Goal: Communication & Community: Share content

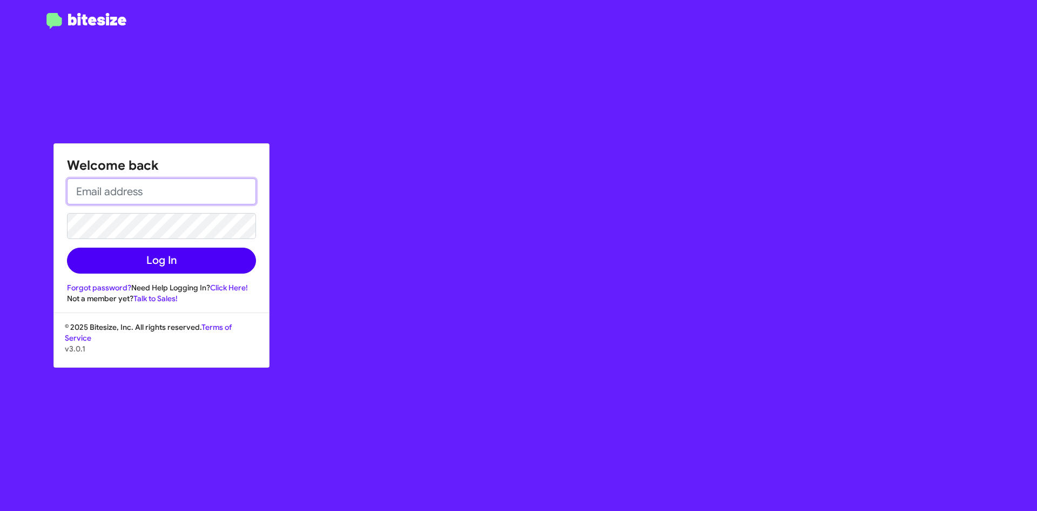
type input "[EMAIL_ADDRESS][DOMAIN_NAME]"
click at [192, 249] on button "Log In" at bounding box center [161, 260] width 189 height 26
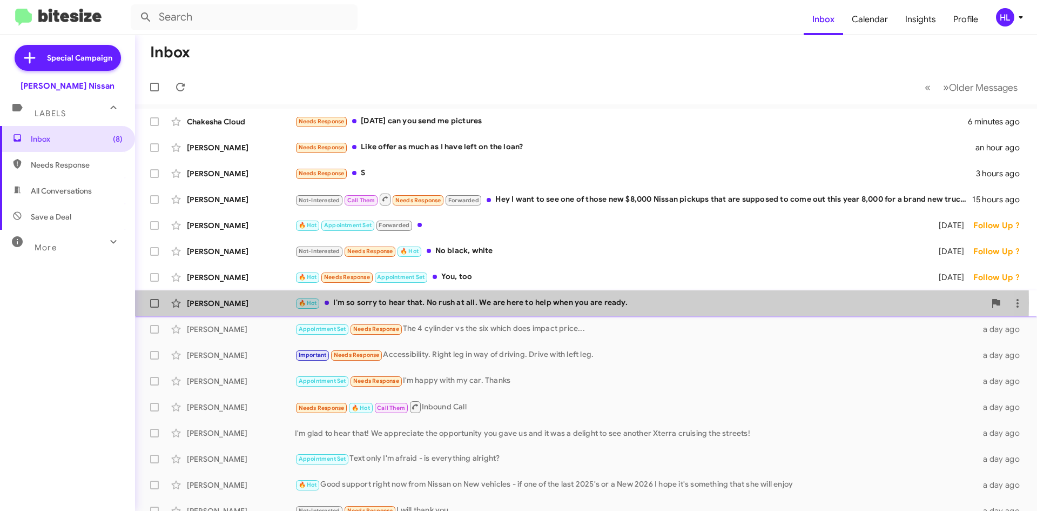
click at [267, 303] on div "[PERSON_NAME]" at bounding box center [241, 303] width 108 height 11
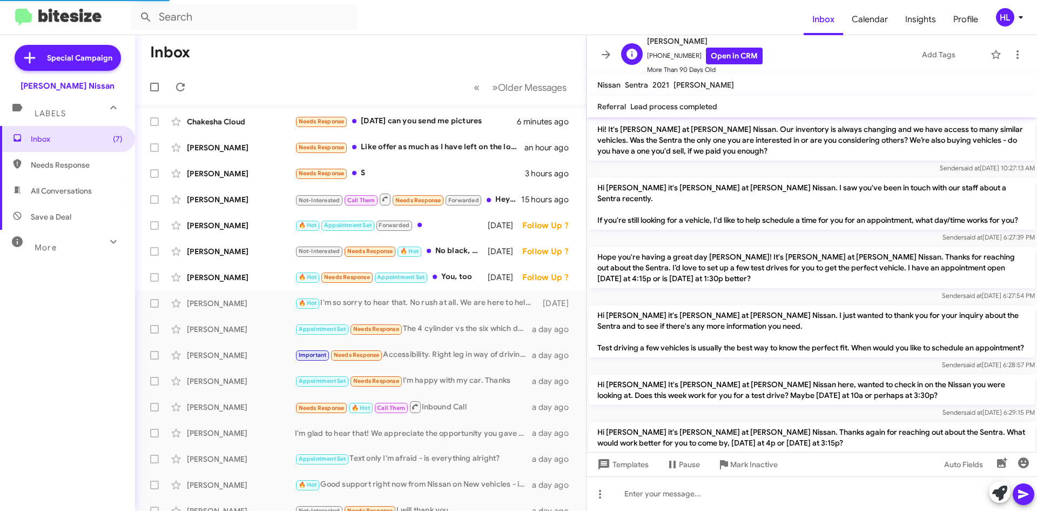
scroll to position [768, 0]
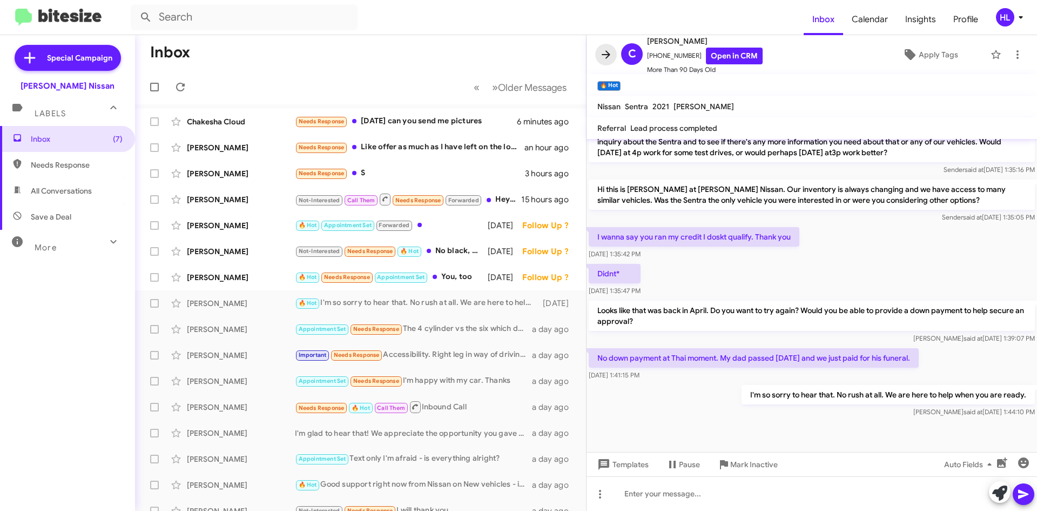
click at [601, 61] on icon at bounding box center [606, 54] width 13 height 13
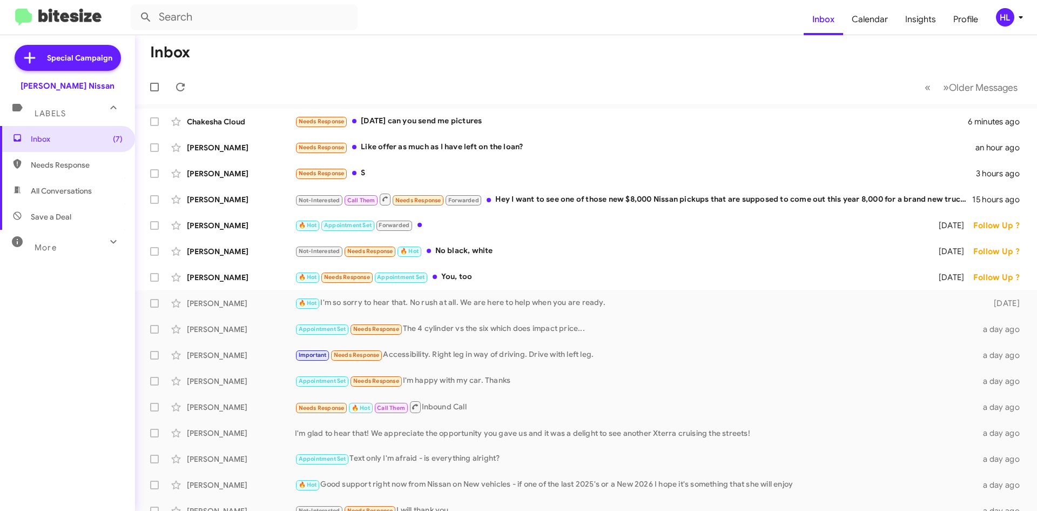
click at [65, 193] on span "All Conversations" at bounding box center [61, 190] width 61 height 11
type input "in:all-conversations"
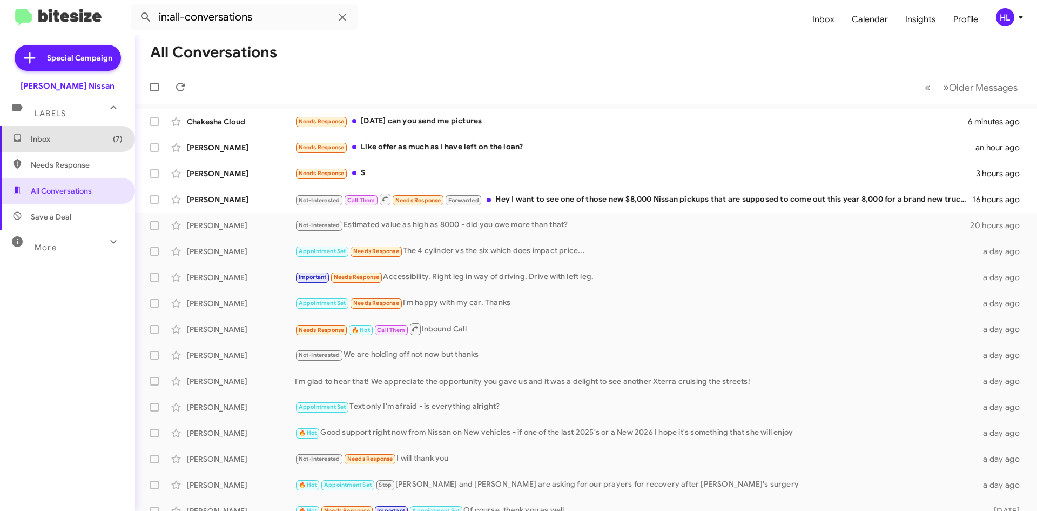
click at [91, 133] on span "Inbox (7)" at bounding box center [77, 138] width 92 height 11
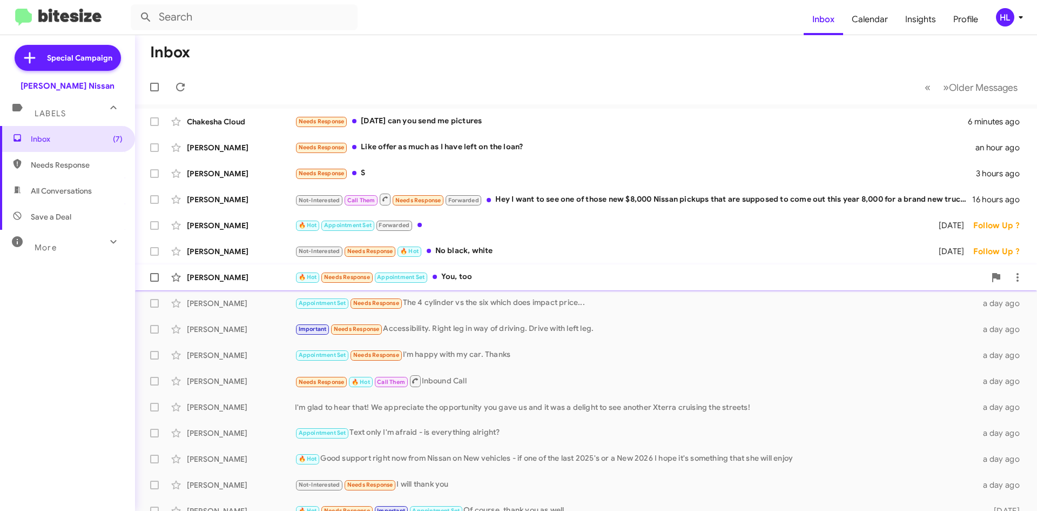
click at [259, 279] on div "[PERSON_NAME]" at bounding box center [241, 277] width 108 height 11
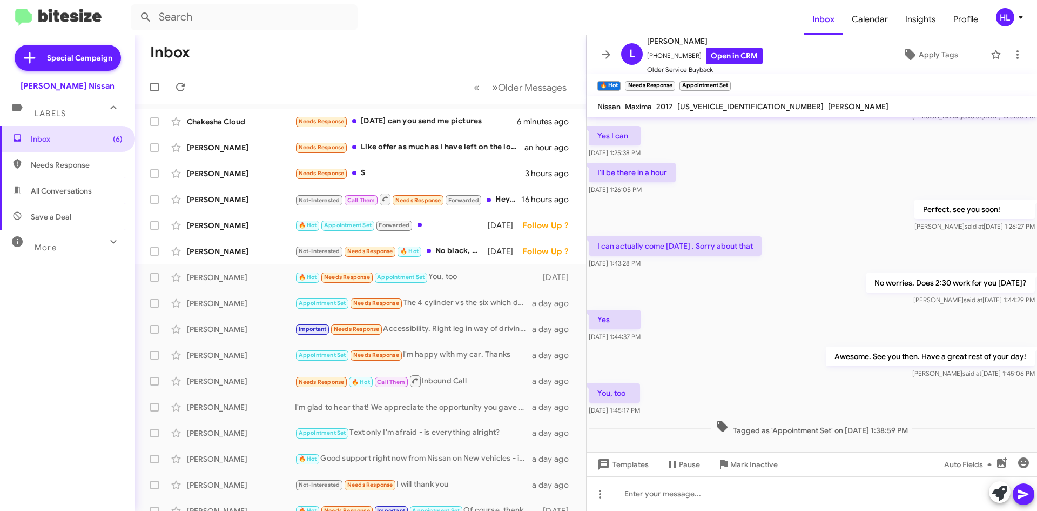
scroll to position [155, 0]
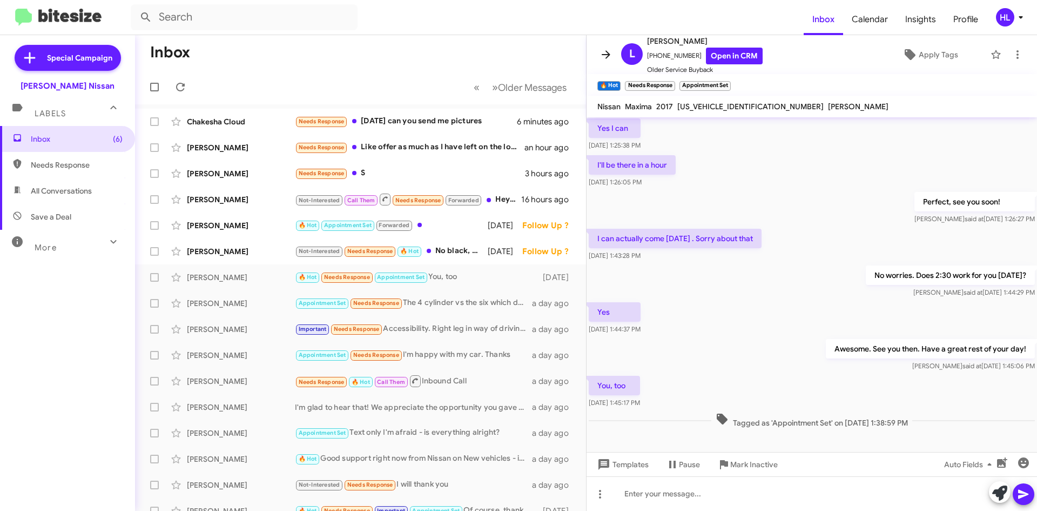
click at [609, 61] on icon at bounding box center [606, 54] width 13 height 13
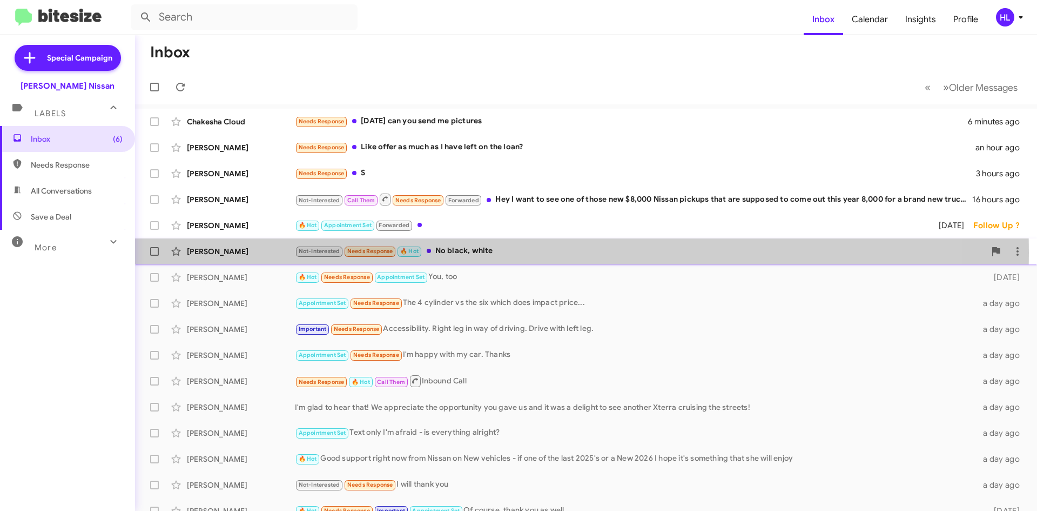
click at [241, 252] on div "[PERSON_NAME]" at bounding box center [241, 251] width 108 height 11
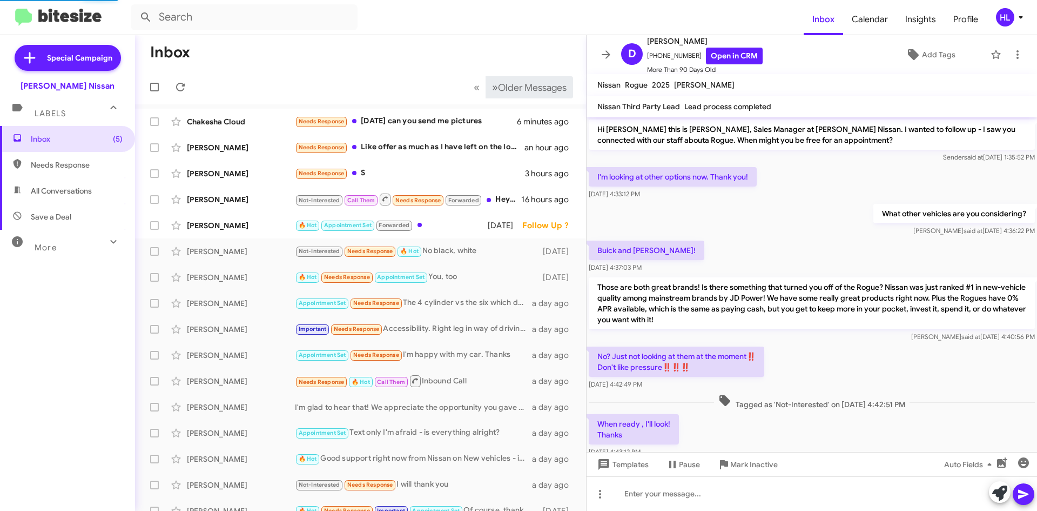
scroll to position [277, 0]
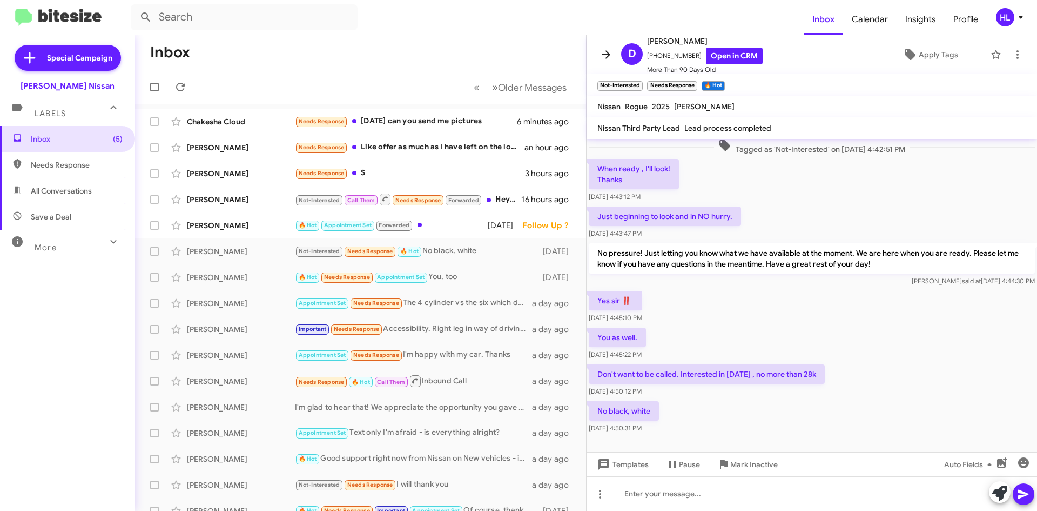
click at [601, 63] on button at bounding box center [606, 55] width 22 height 22
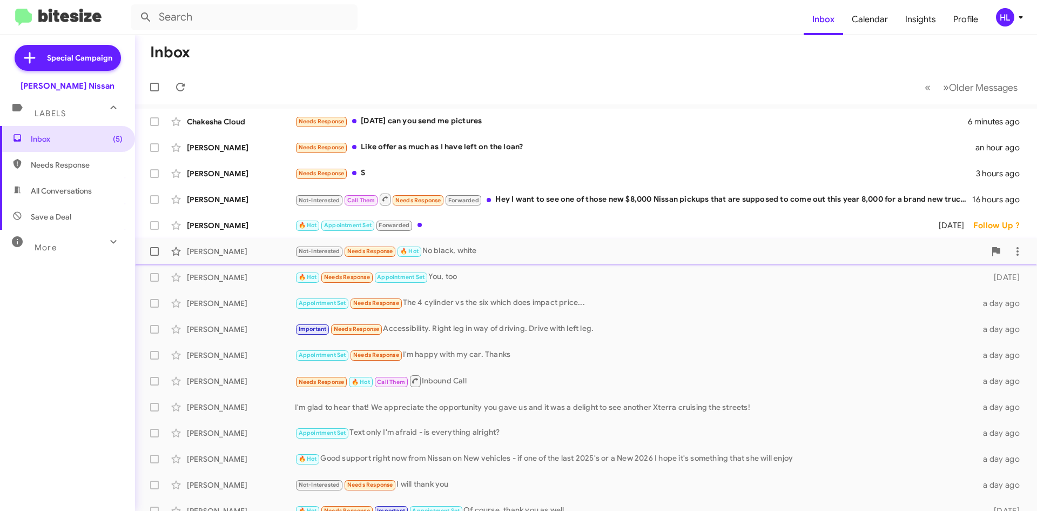
click at [223, 239] on span "[PERSON_NAME] Not-Interested Needs Response 🔥 Hot No black, white [DATE]" at bounding box center [586, 251] width 902 height 26
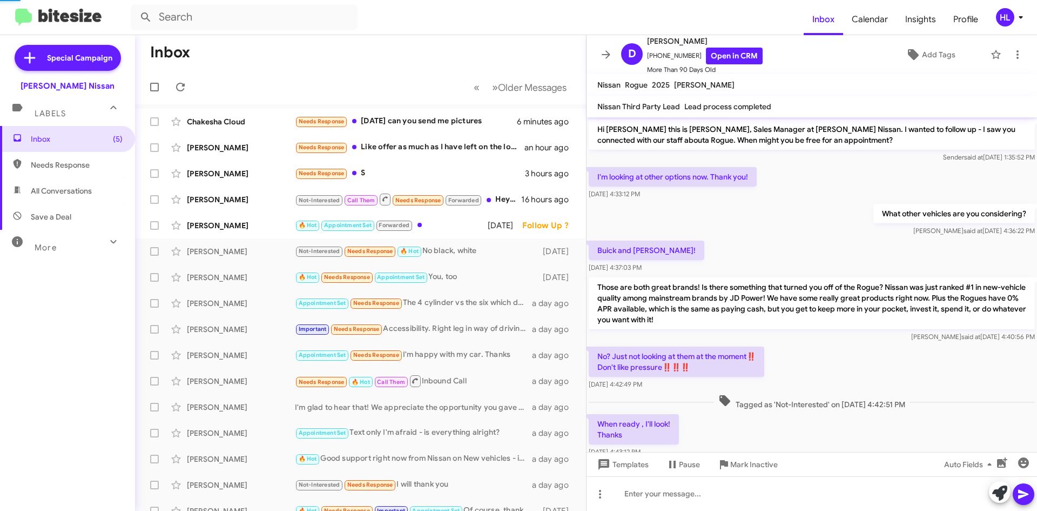
scroll to position [277, 0]
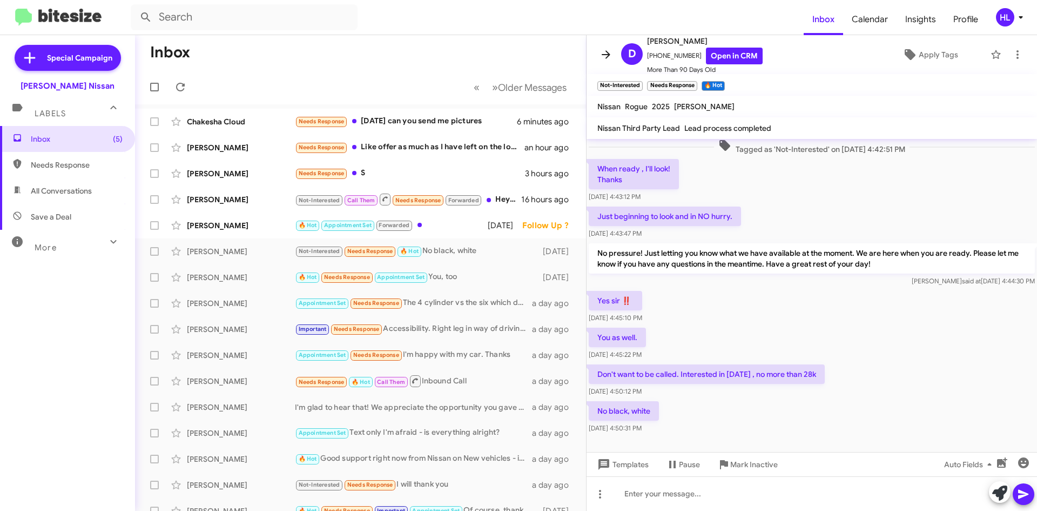
click at [606, 57] on icon at bounding box center [606, 54] width 13 height 13
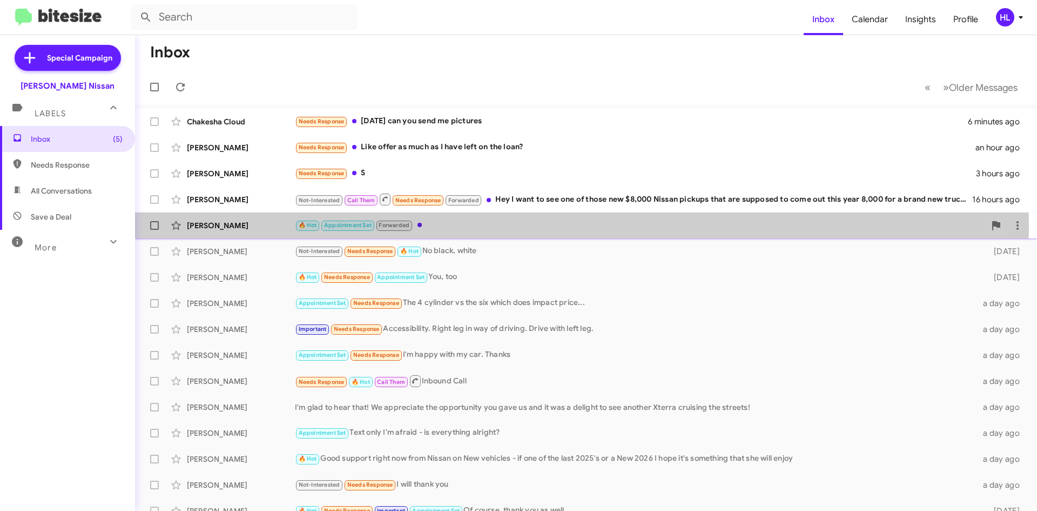
click at [267, 225] on div "[PERSON_NAME]" at bounding box center [241, 225] width 108 height 11
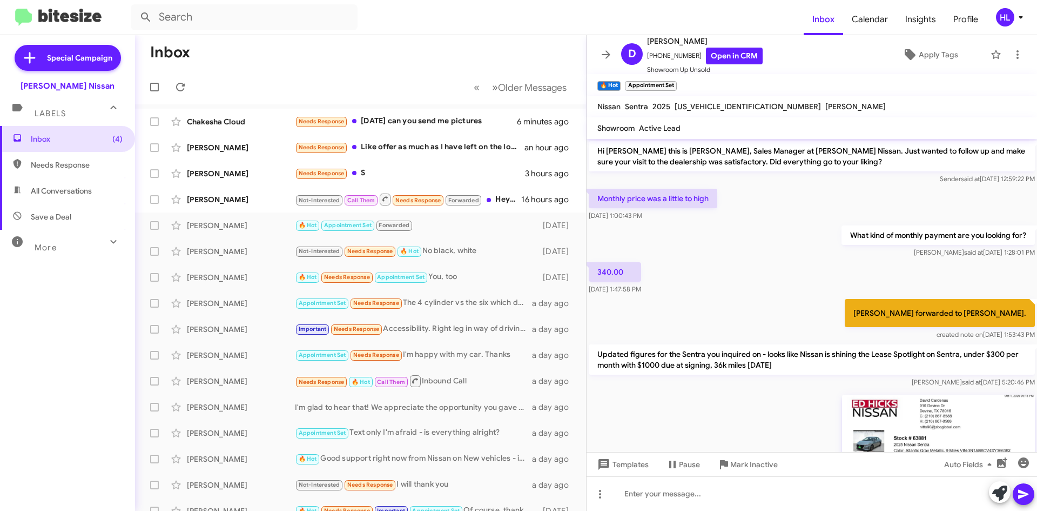
scroll to position [174, 0]
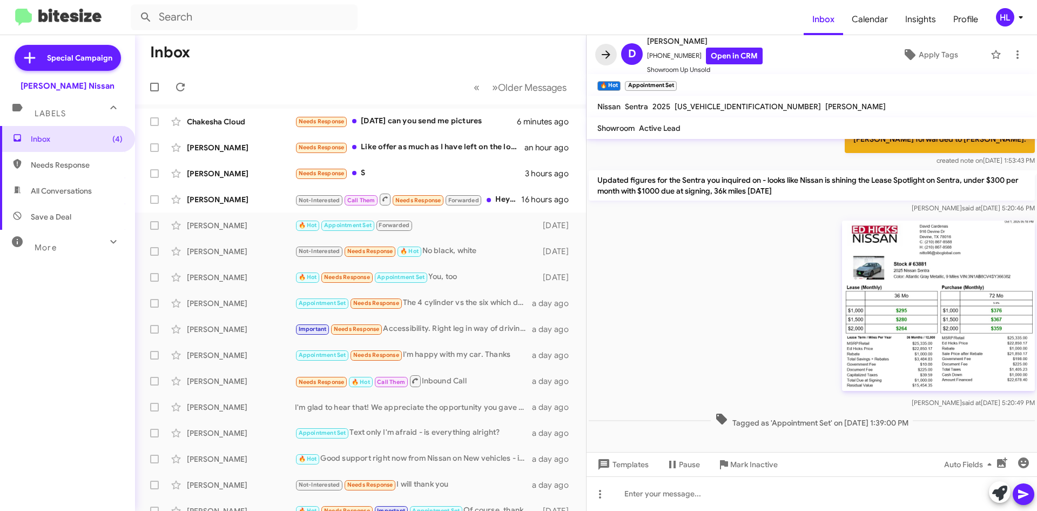
click at [604, 52] on icon at bounding box center [606, 54] width 13 height 13
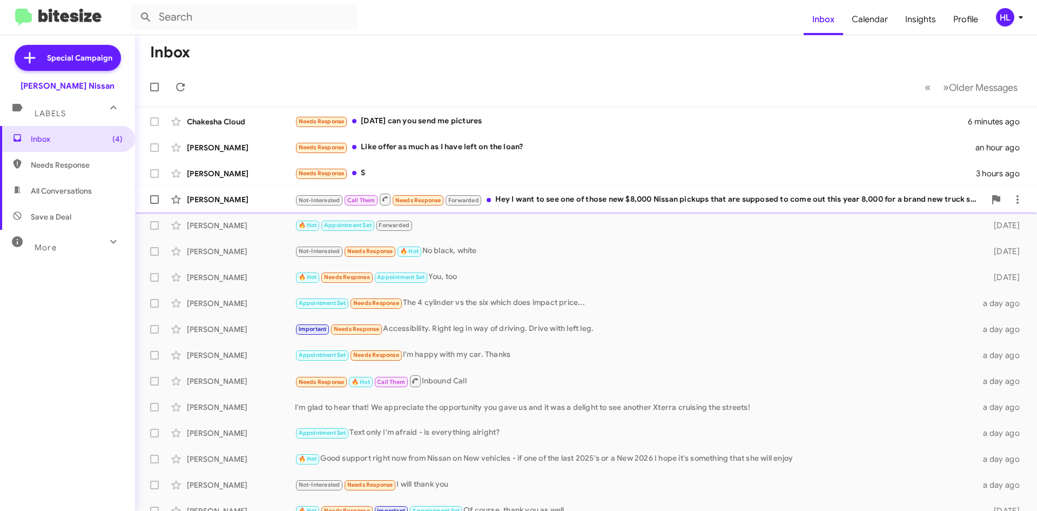
click at [244, 206] on div "[PERSON_NAME] Not-Interested Call Them Needs Response Forwarded Hey I want to s…" at bounding box center [586, 200] width 885 height 22
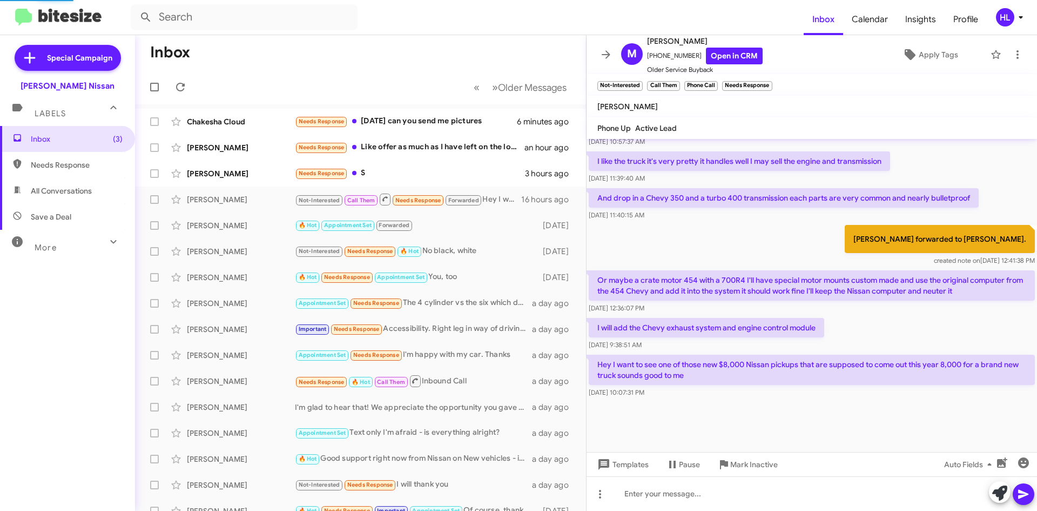
scroll to position [713, 0]
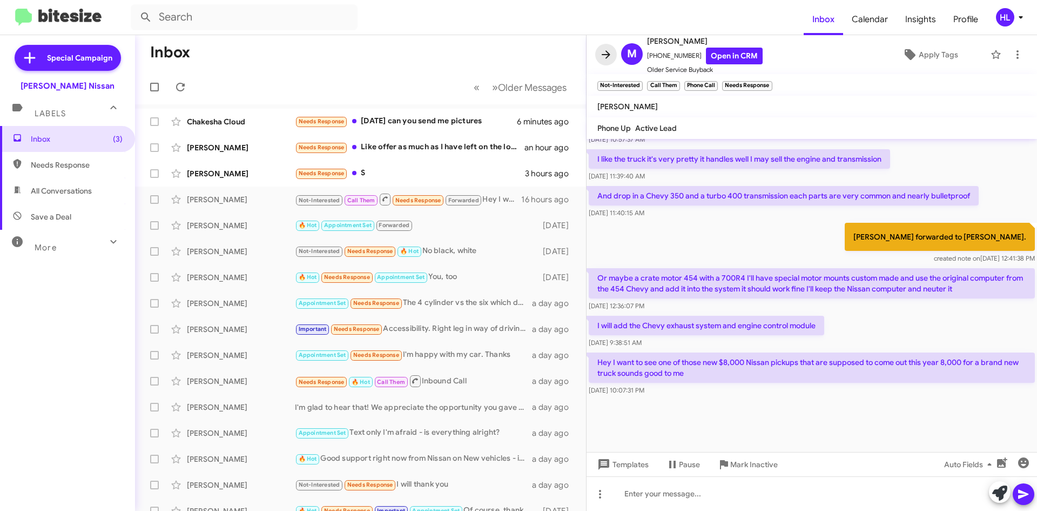
click at [604, 56] on icon at bounding box center [606, 54] width 13 height 13
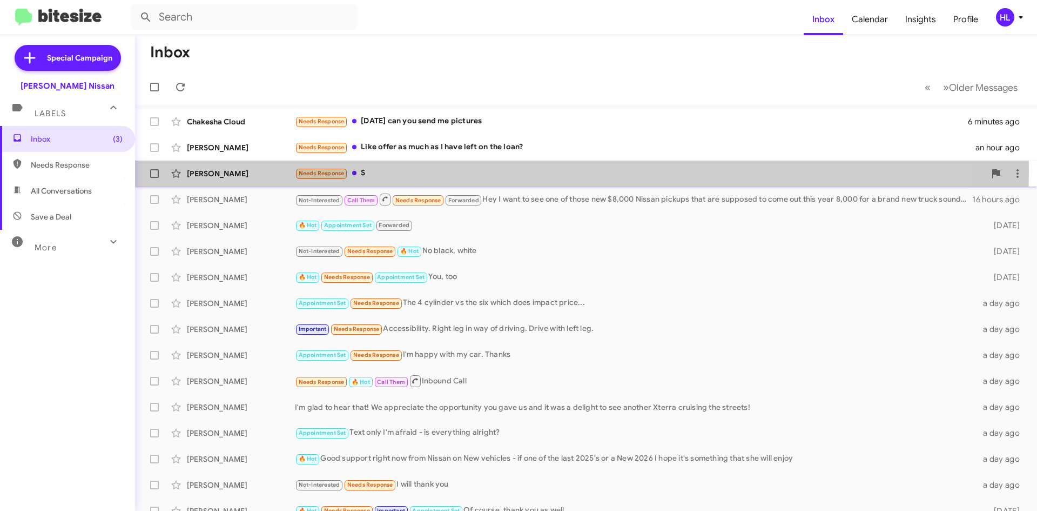
click at [245, 169] on div "[PERSON_NAME]" at bounding box center [241, 173] width 108 height 11
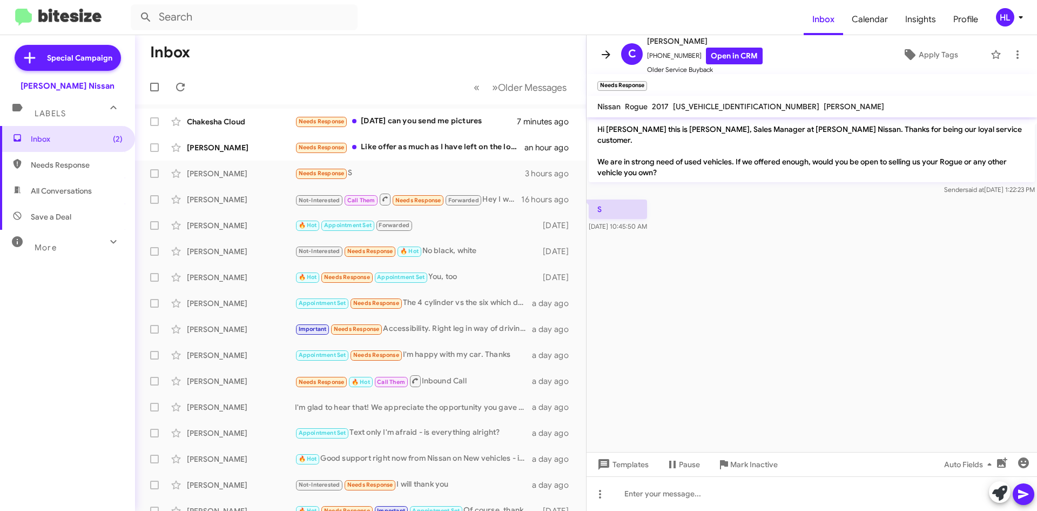
click at [604, 63] on button at bounding box center [606, 55] width 22 height 22
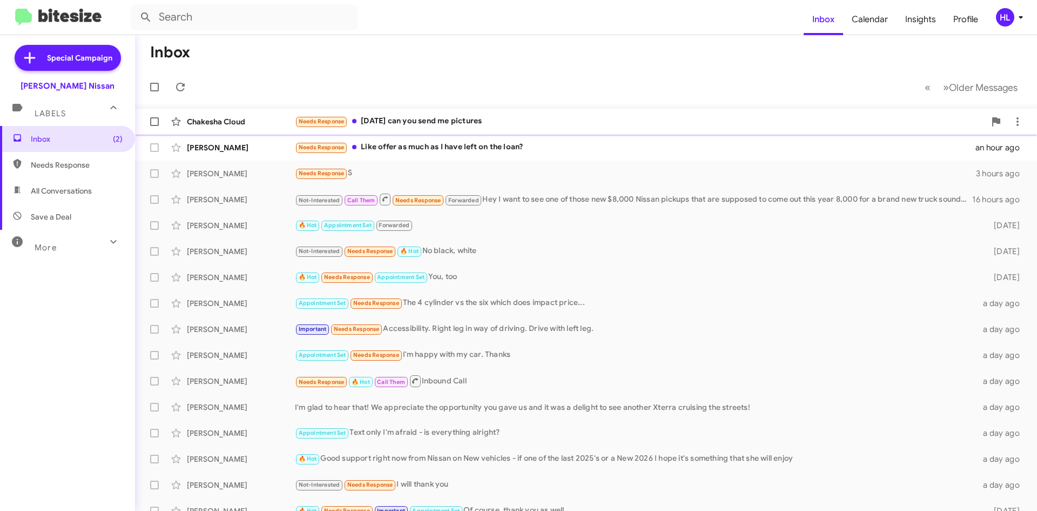
click at [264, 130] on div "Chakesha Cloud Needs Response [DATE] can you send me pictures 7 minutes ago" at bounding box center [586, 122] width 885 height 22
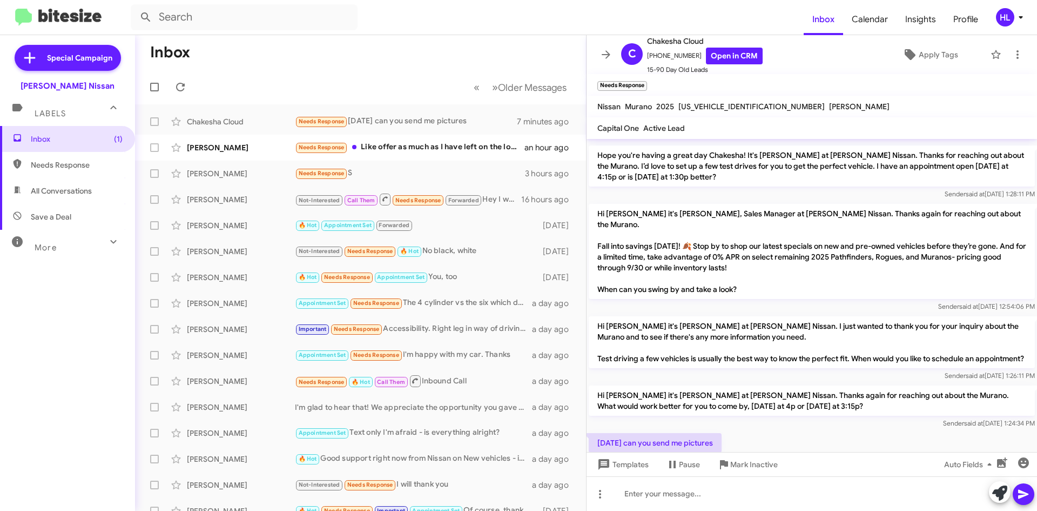
scroll to position [75, 0]
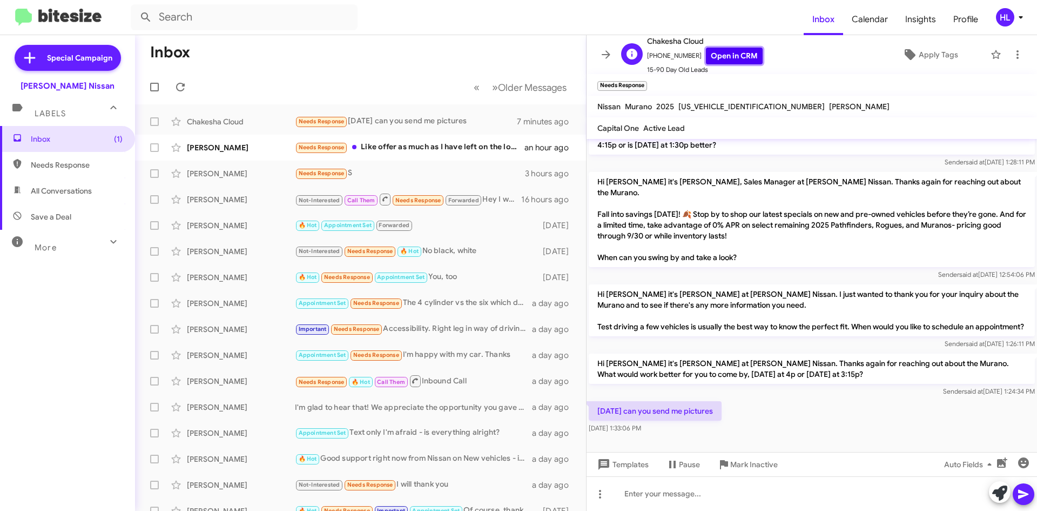
click at [735, 53] on link "Open in CRM" at bounding box center [734, 56] width 57 height 17
click at [745, 56] on link "Open in CRM" at bounding box center [734, 56] width 57 height 17
click at [608, 49] on icon at bounding box center [606, 54] width 13 height 13
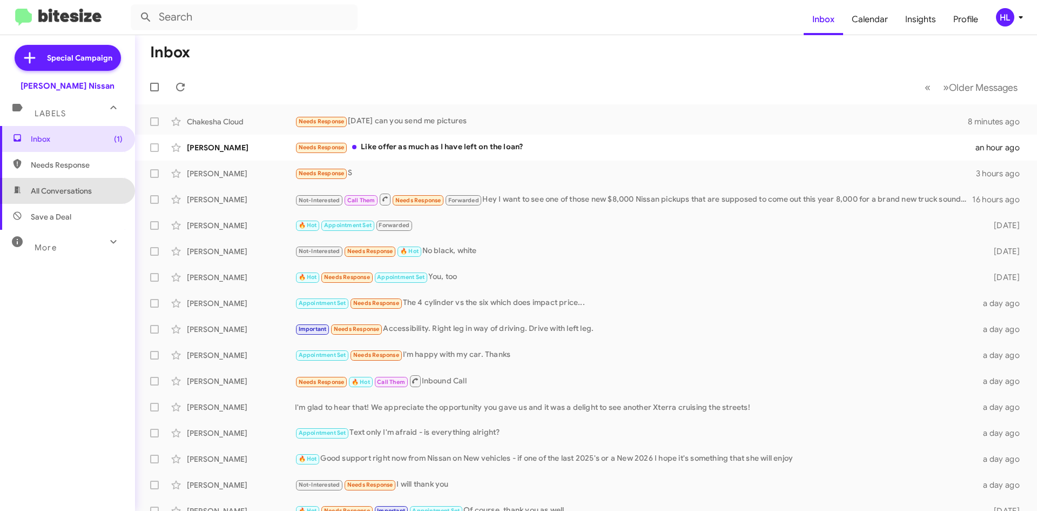
click at [102, 190] on span "All Conversations" at bounding box center [67, 191] width 135 height 26
type input "in:all-conversations"
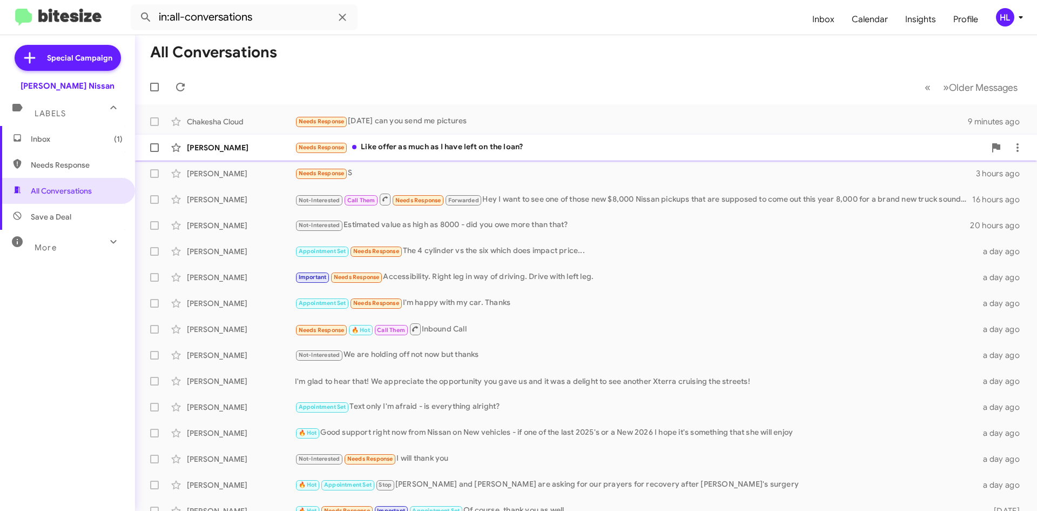
click at [273, 151] on div "[PERSON_NAME]" at bounding box center [241, 147] width 108 height 11
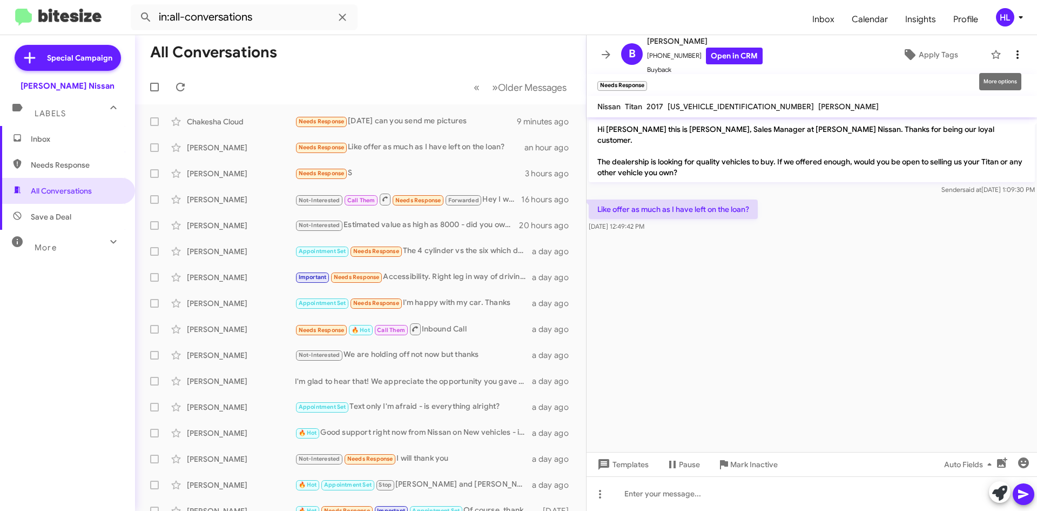
click at [1011, 58] on icon at bounding box center [1017, 54] width 13 height 13
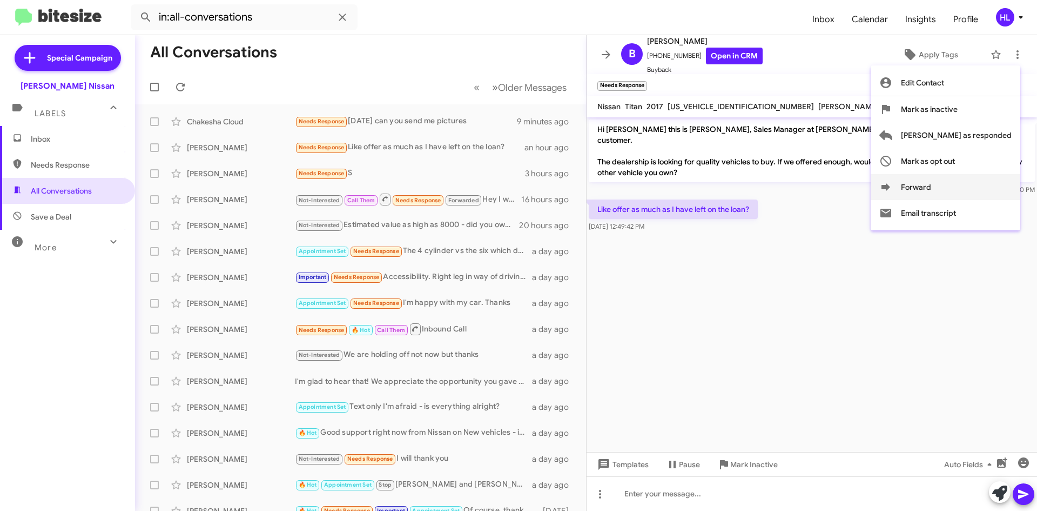
click at [962, 192] on button "Forward" at bounding box center [946, 187] width 150 height 26
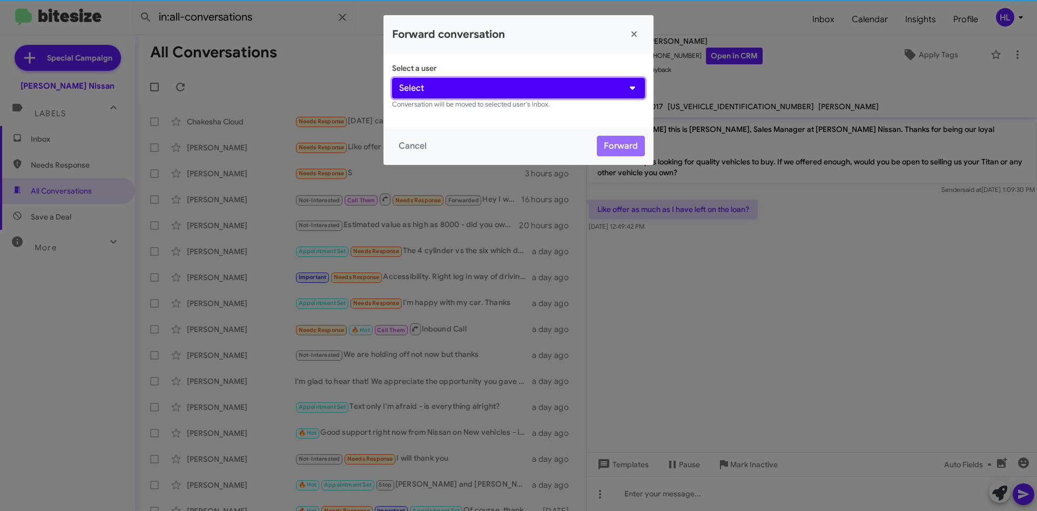
click at [435, 90] on button "Select" at bounding box center [518, 88] width 253 height 21
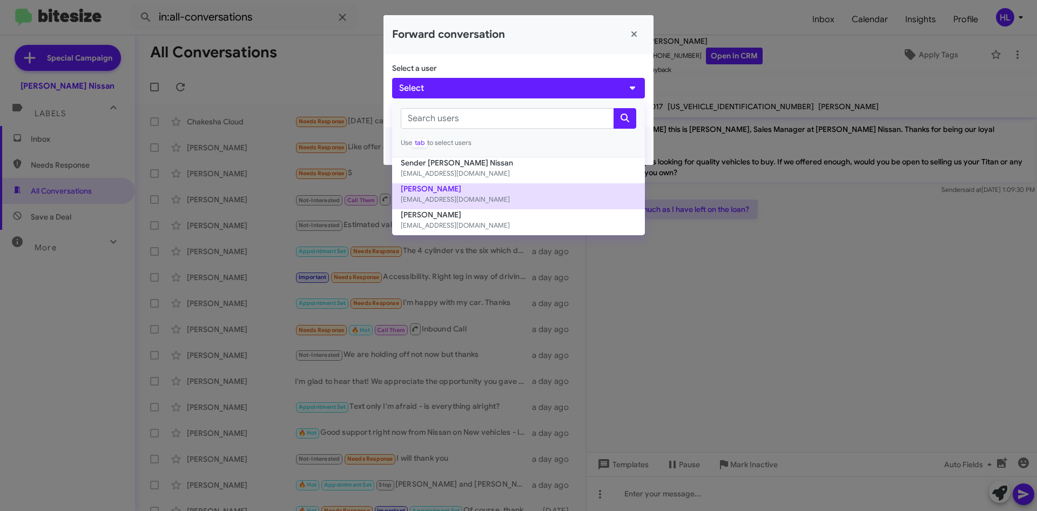
click at [466, 186] on button "[PERSON_NAME] [EMAIL_ADDRESS][DOMAIN_NAME]" at bounding box center [518, 196] width 253 height 26
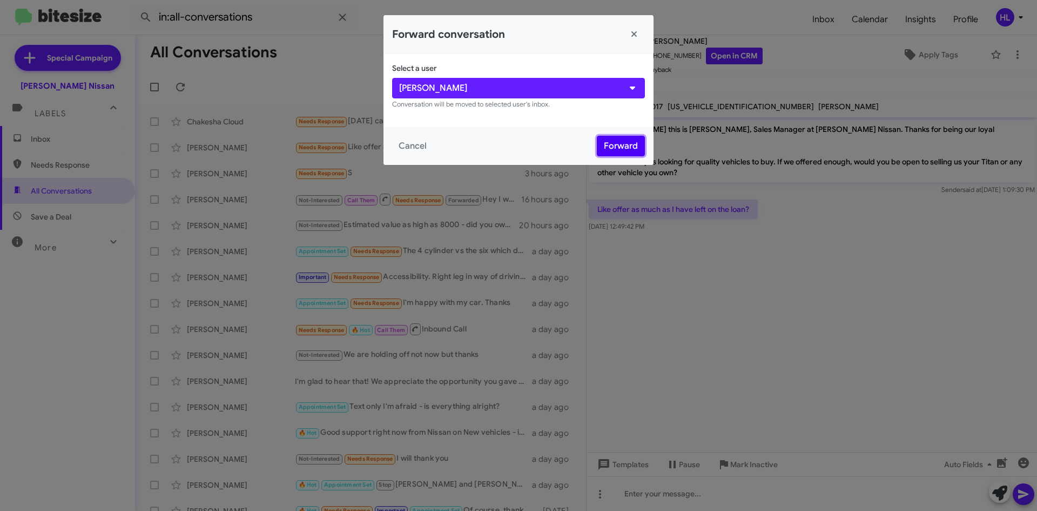
click at [621, 144] on button "Forward" at bounding box center [621, 146] width 48 height 21
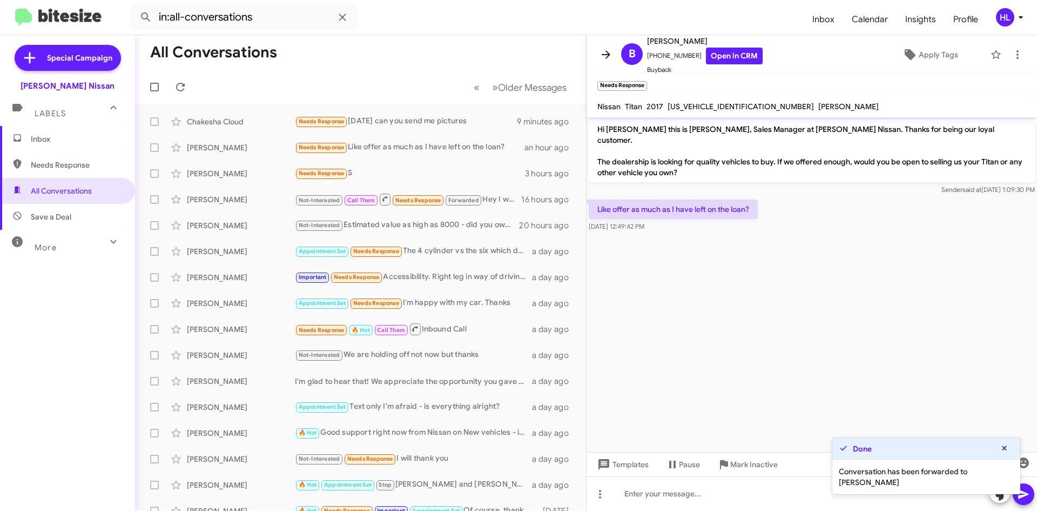
click at [612, 55] on icon at bounding box center [606, 54] width 13 height 13
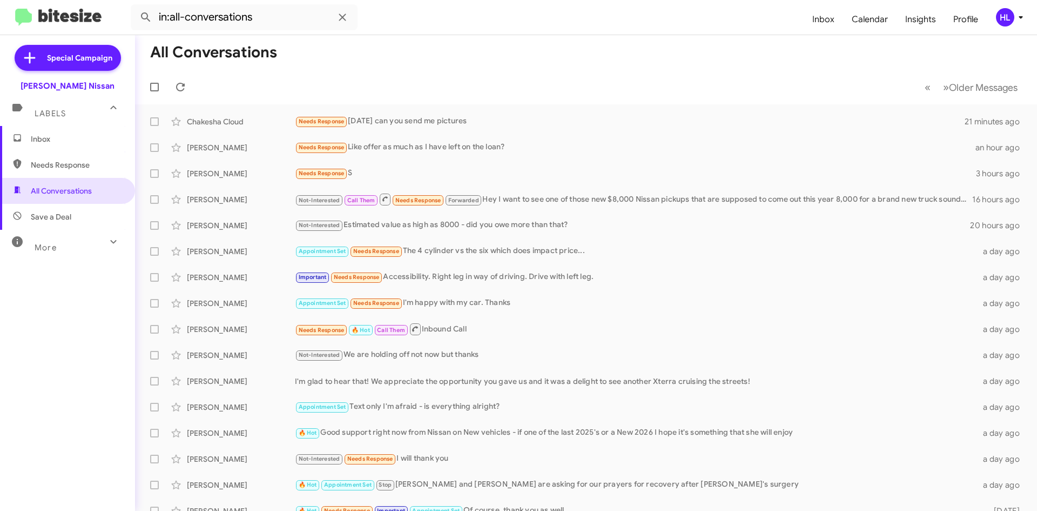
click at [87, 17] on img at bounding box center [58, 18] width 86 height 18
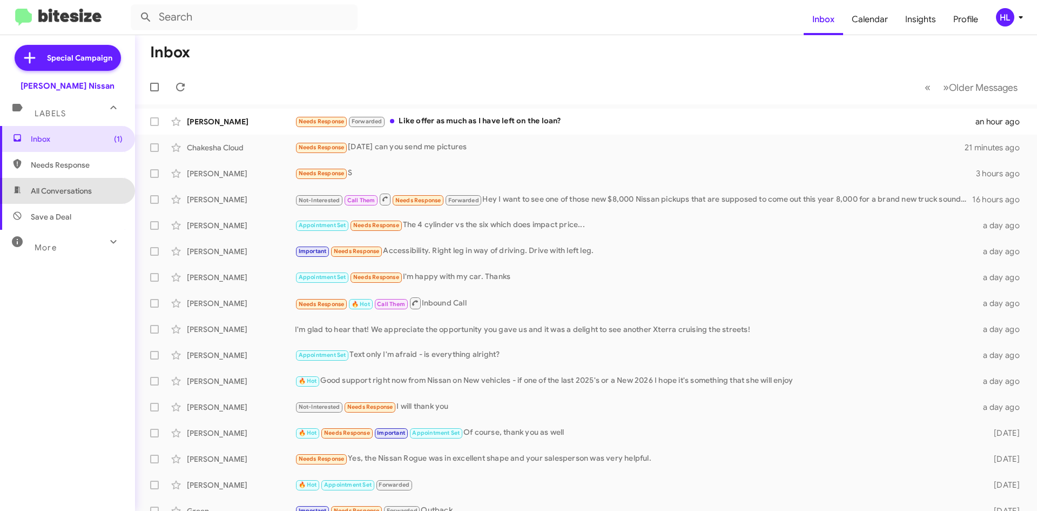
click at [99, 198] on span "All Conversations" at bounding box center [67, 191] width 135 height 26
type input "in:all-conversations"
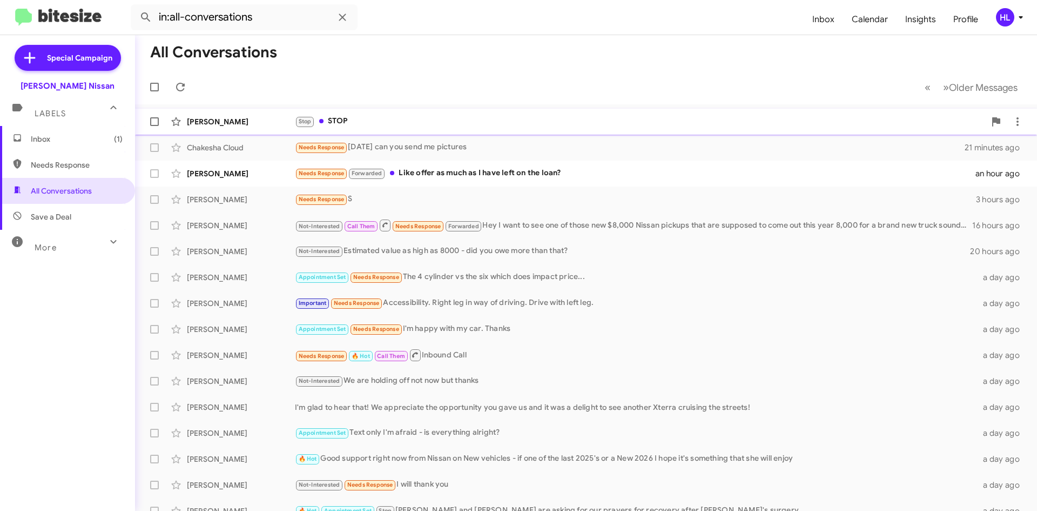
click at [242, 126] on div "[PERSON_NAME]" at bounding box center [241, 121] width 108 height 11
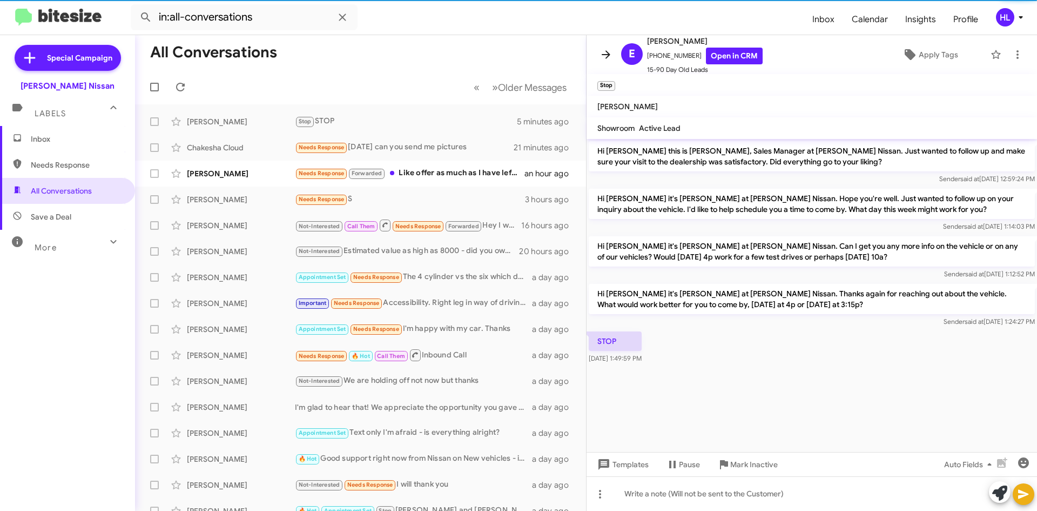
click at [606, 61] on icon at bounding box center [606, 54] width 13 height 13
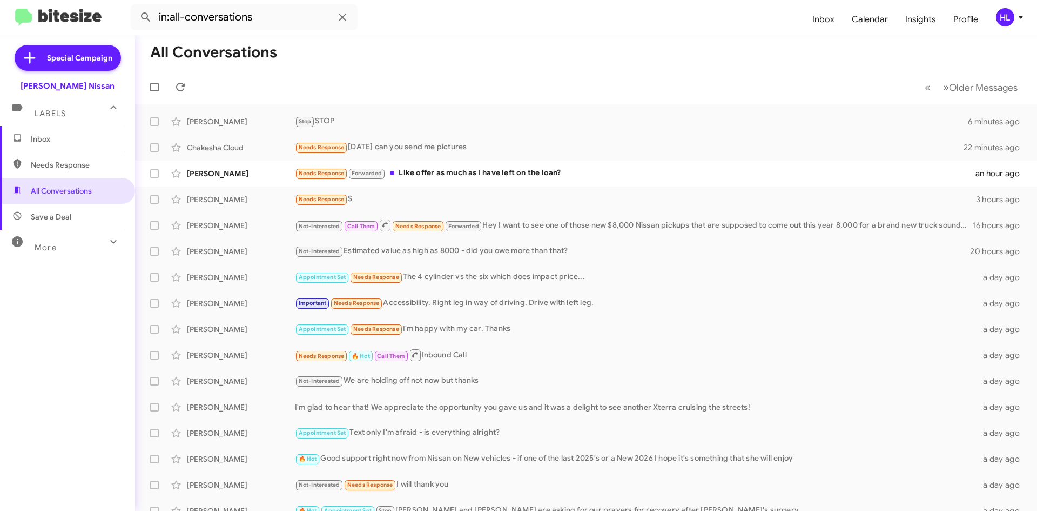
click at [96, 15] on img at bounding box center [58, 18] width 86 height 18
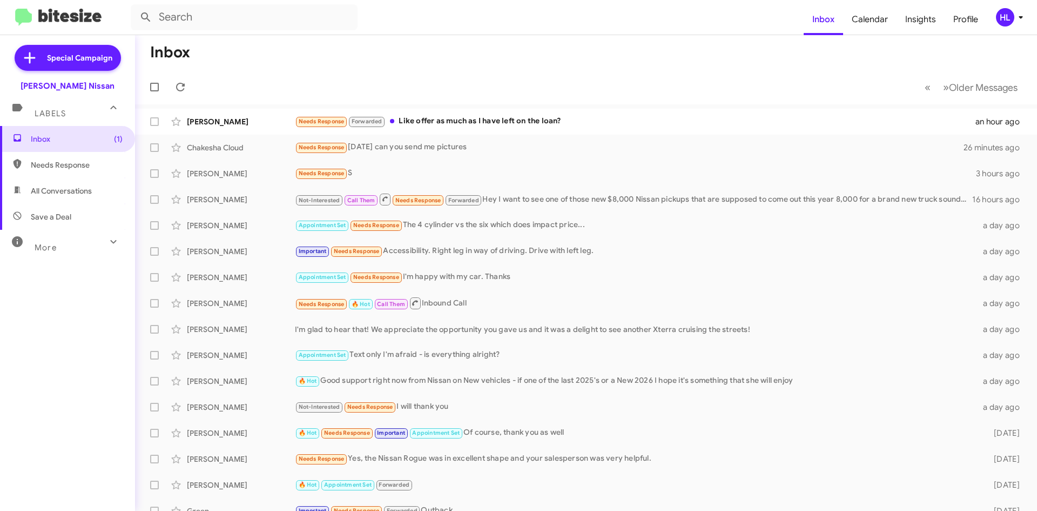
click at [74, 21] on img at bounding box center [58, 18] width 86 height 18
click at [98, 197] on span "All Conversations" at bounding box center [67, 191] width 135 height 26
type input "in:all-conversations"
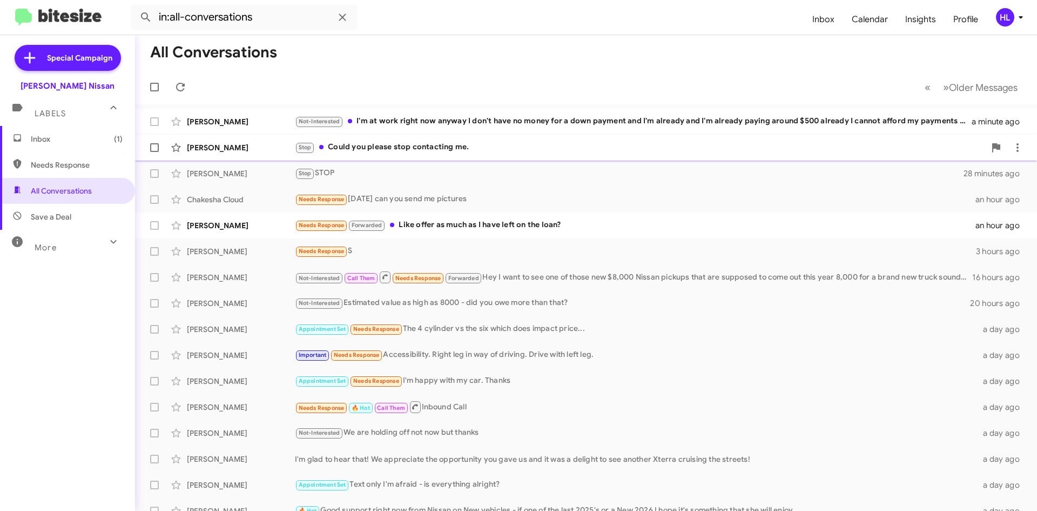
click at [271, 158] on span "[PERSON_NAME] Stop Could you please stop contacting me. 5 minutes ago" at bounding box center [586, 148] width 902 height 26
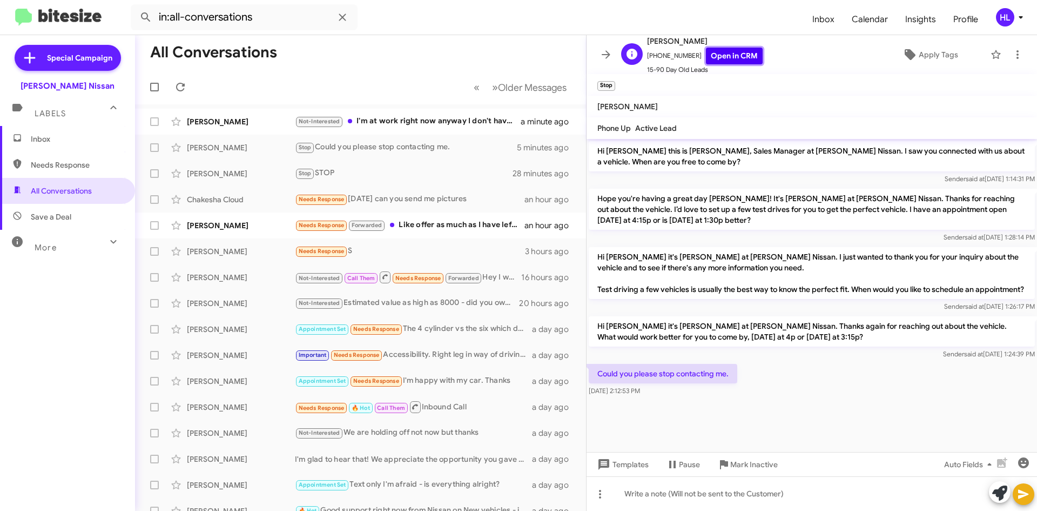
click at [735, 55] on link "Open in CRM" at bounding box center [734, 56] width 57 height 17
click at [63, 22] on img at bounding box center [58, 18] width 86 height 18
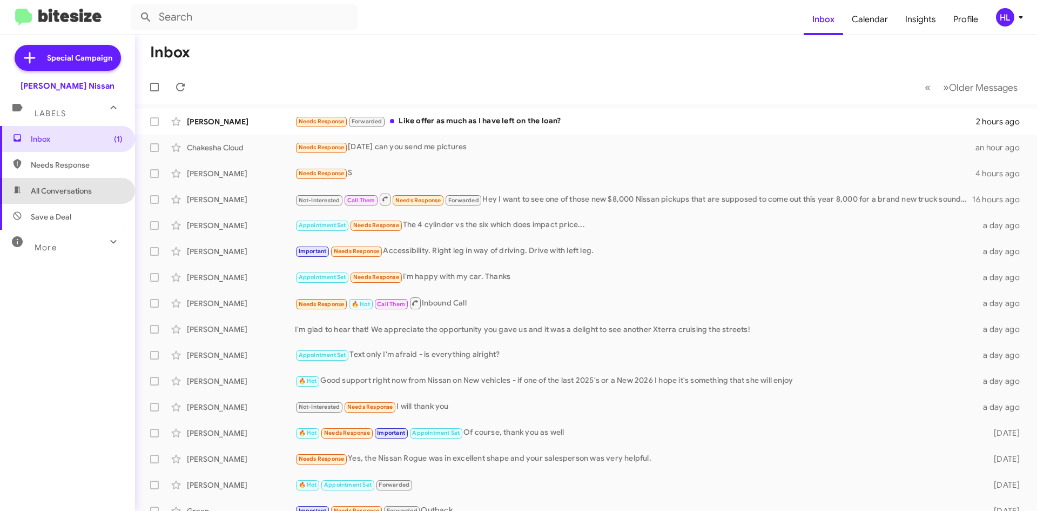
click at [73, 195] on span "All Conversations" at bounding box center [61, 190] width 61 height 11
type input "in:all-conversations"
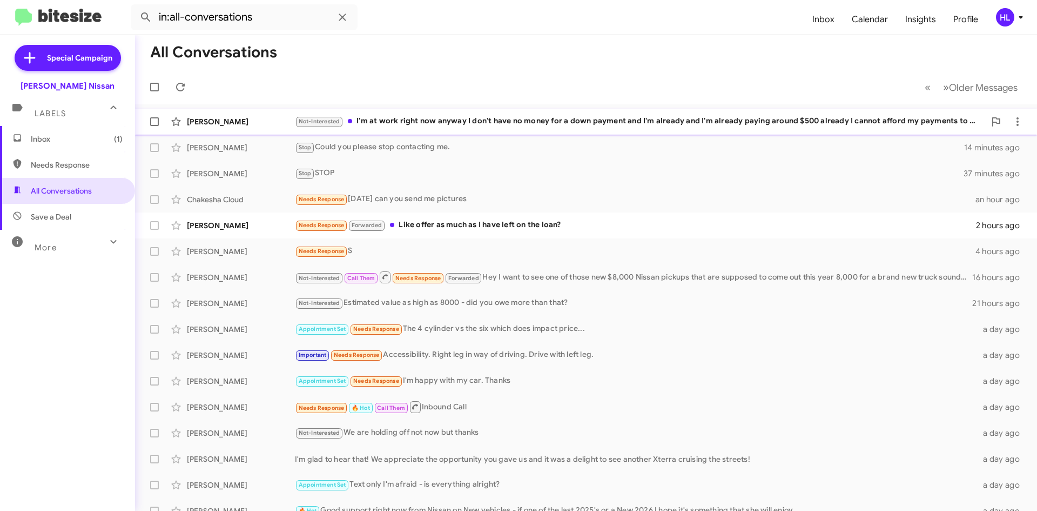
click at [260, 128] on div "[PERSON_NAME] Not-Interested I'm at work right now anyway I don't have no money…" at bounding box center [586, 122] width 885 height 22
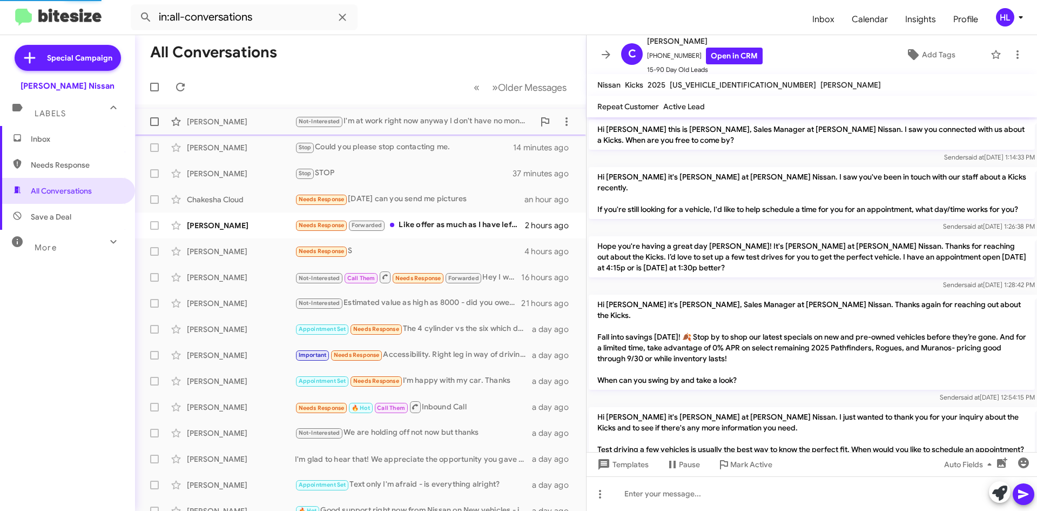
scroll to position [159, 0]
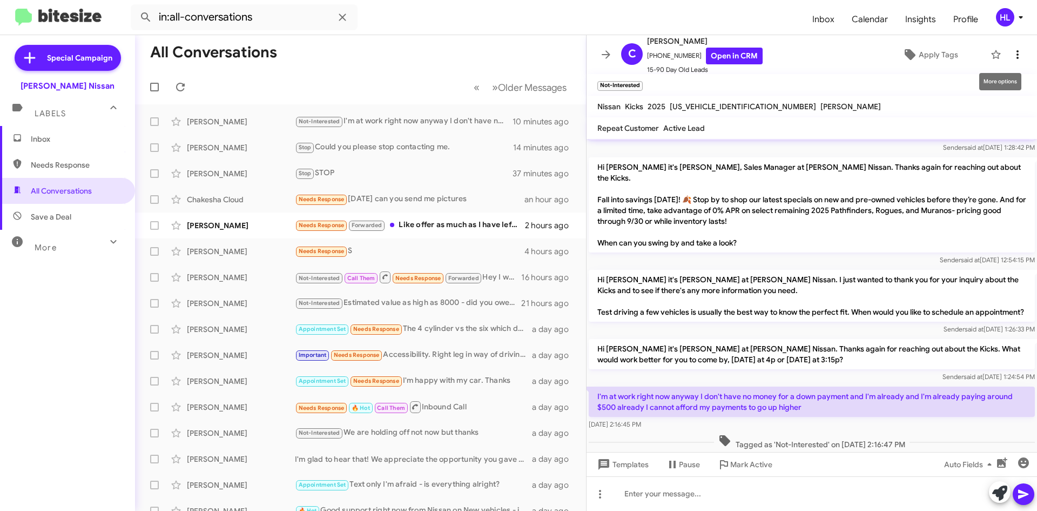
click at [1011, 53] on icon at bounding box center [1017, 54] width 13 height 13
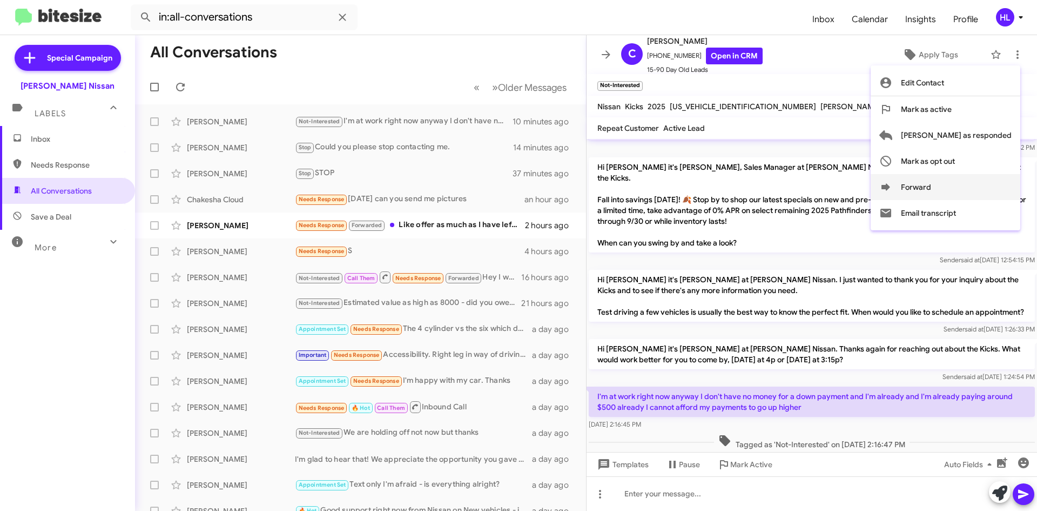
click at [975, 189] on button "Forward" at bounding box center [946, 187] width 150 height 26
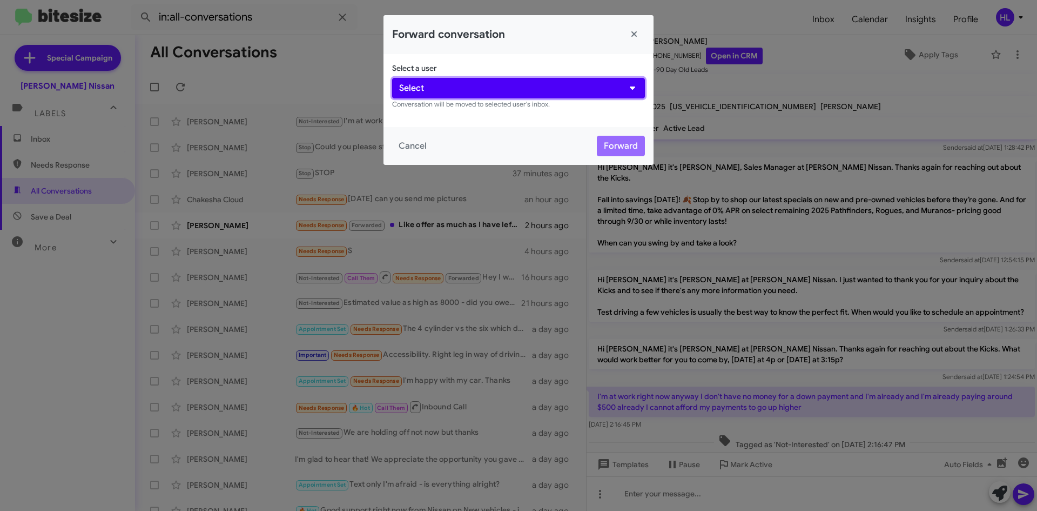
click at [586, 79] on button "Select" at bounding box center [518, 88] width 253 height 21
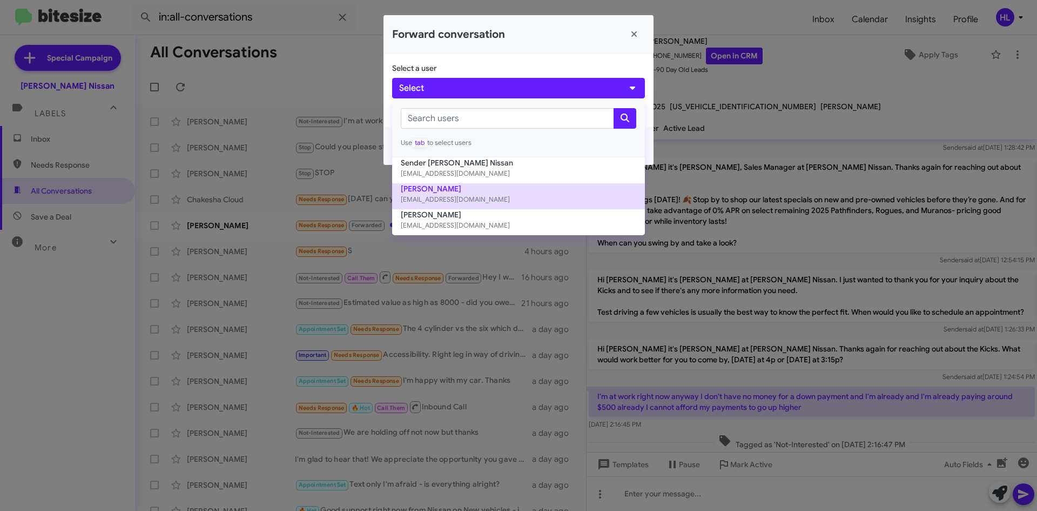
click at [522, 194] on small "[EMAIL_ADDRESS][DOMAIN_NAME]" at bounding box center [519, 199] width 236 height 11
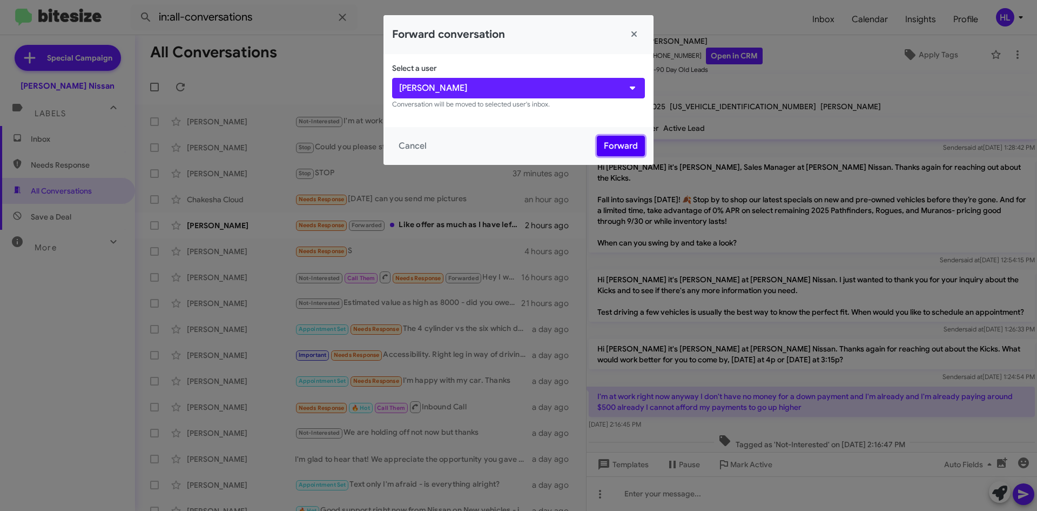
click at [626, 140] on button "Forward" at bounding box center [621, 146] width 48 height 21
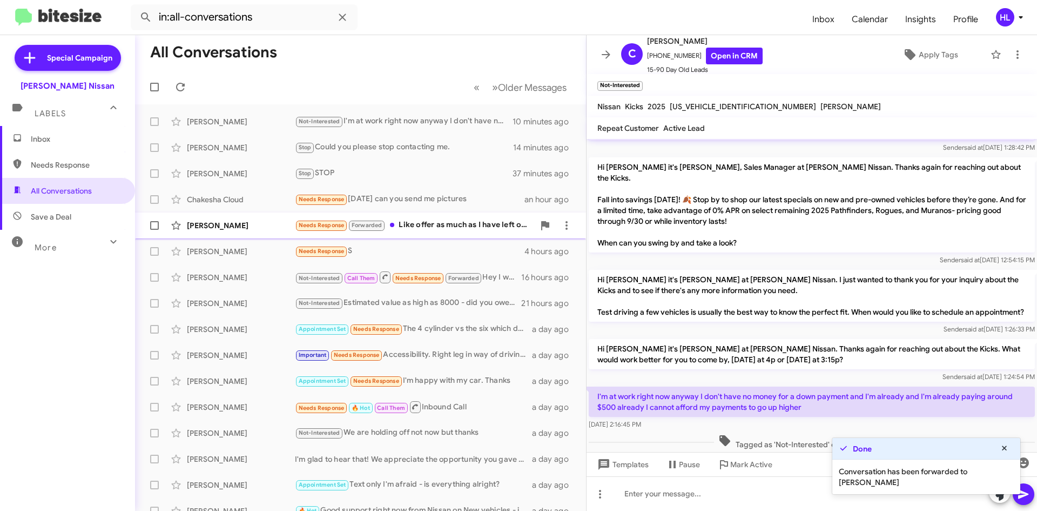
click at [264, 226] on div "[PERSON_NAME]" at bounding box center [241, 225] width 108 height 11
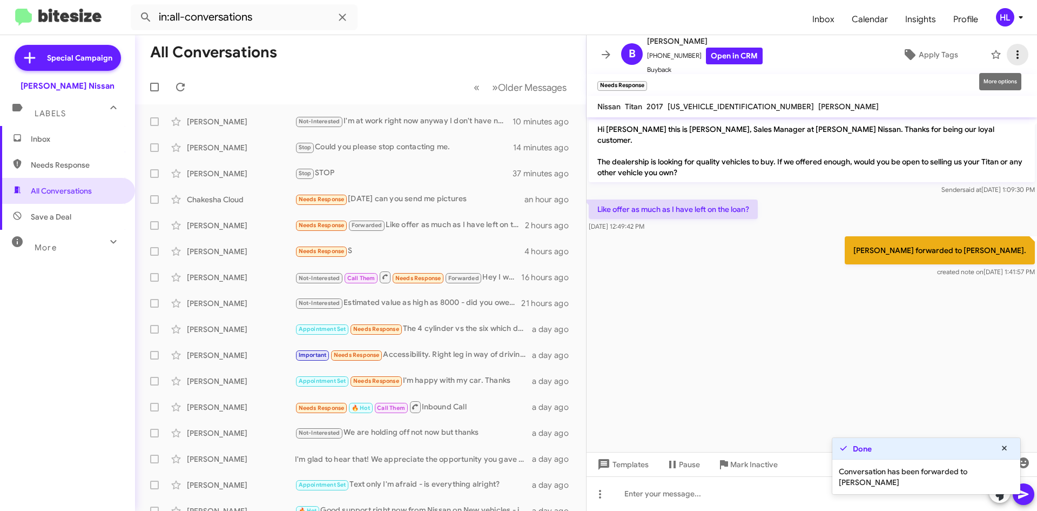
click at [1007, 56] on span at bounding box center [1018, 54] width 22 height 13
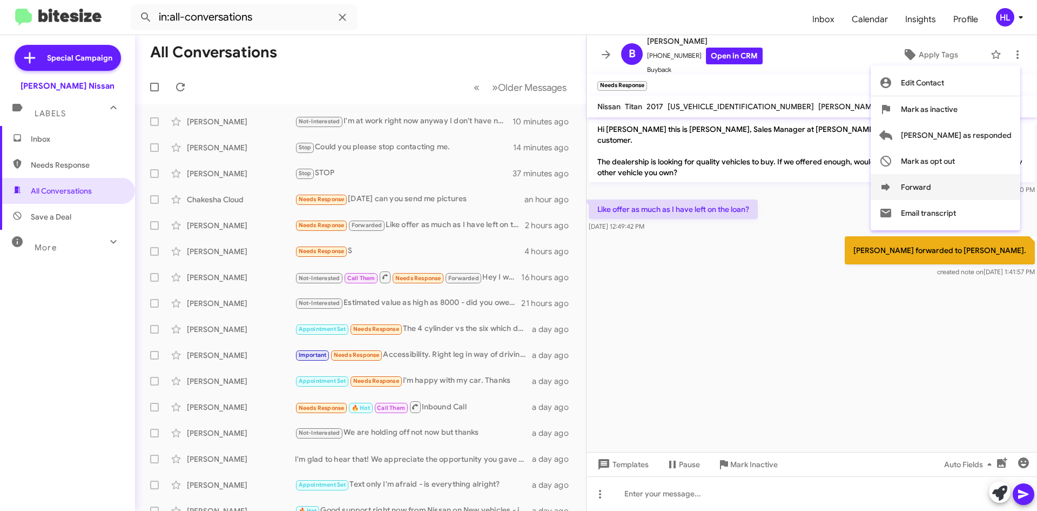
click at [973, 196] on button "Forward" at bounding box center [946, 187] width 150 height 26
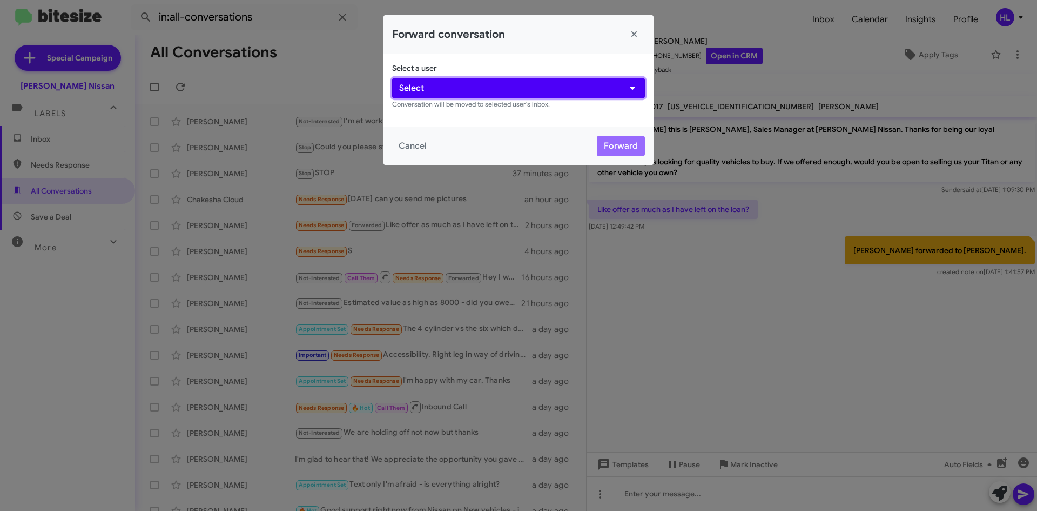
click at [549, 85] on button "Select" at bounding box center [518, 88] width 253 height 21
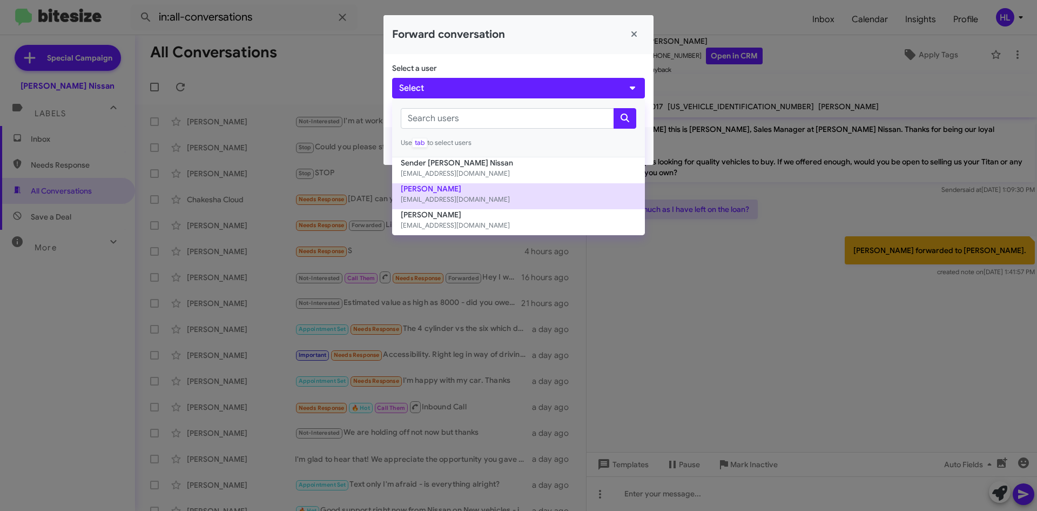
click at [524, 189] on button "[PERSON_NAME] [EMAIL_ADDRESS][DOMAIN_NAME]" at bounding box center [518, 196] width 253 height 26
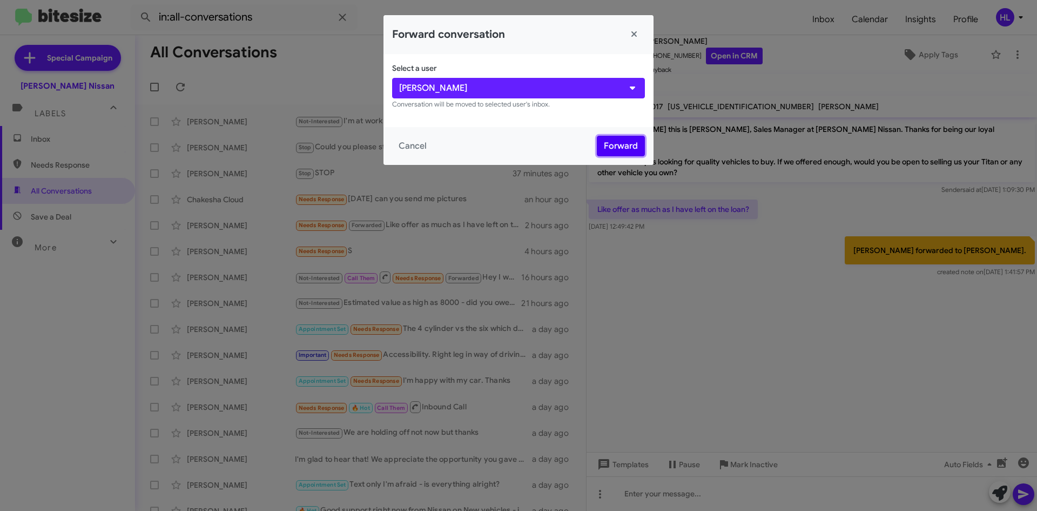
click at [621, 142] on button "Forward" at bounding box center [621, 146] width 48 height 21
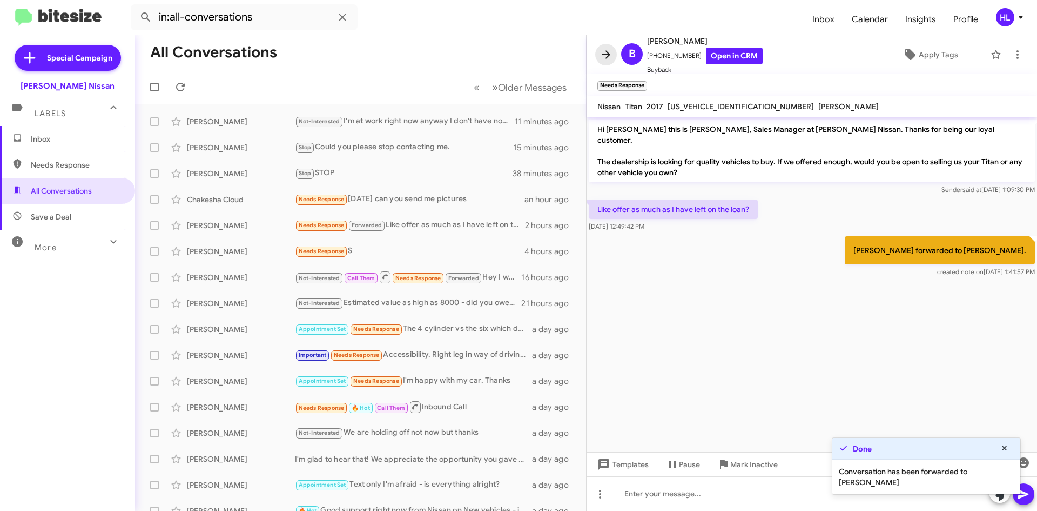
click at [604, 53] on icon at bounding box center [606, 54] width 13 height 13
